Goal: Task Accomplishment & Management: Complete application form

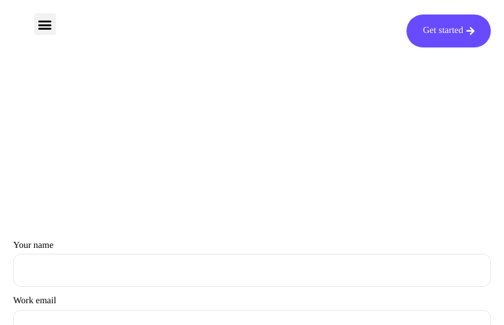
type input "iVFMfLjUGrHkGQNi"
type input "[EMAIL_ADDRESS][DOMAIN_NAME]"
type input "RkspocCHP"
type input "KhmoENbHOFSN"
type input "[EMAIL_ADDRESS][DOMAIN_NAME]"
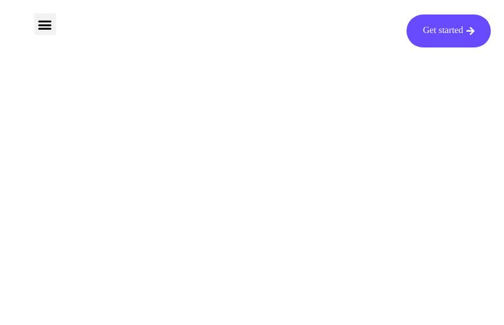
type input "HOzVVfKqaRP"
